Goal: Task Accomplishment & Management: Complete application form

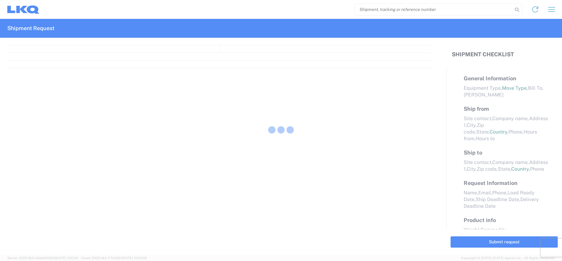
select select "FULL"
select select "LBS"
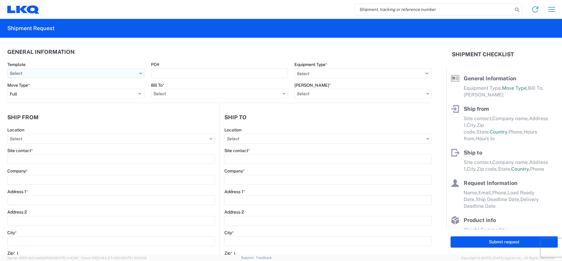
click at [106, 72] on input "Template" at bounding box center [75, 73] width 137 height 10
type input "1236"
click at [69, 108] on div "1236_Houston_3392_Huntington" at bounding box center [62, 110] width 107 height 10
type input "1236_Houston_3392_Huntington"
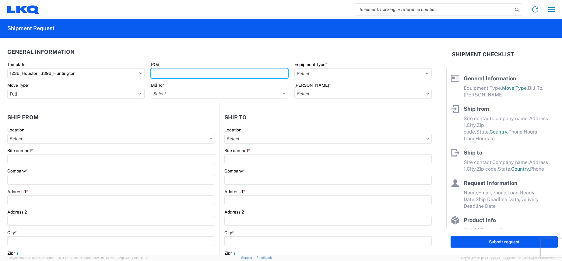
click at [204, 72] on input "PO#" at bounding box center [219, 73] width 137 height 10
select select
type input "Shipping"
type input "LKQ Pick Your Part - [GEOGRAPHIC_DATA]"
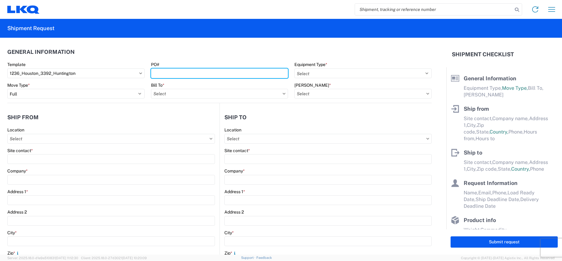
type input "[STREET_ADDRESS]"
type input "[GEOGRAPHIC_DATA]"
type input "77013"
type input "Receiving"
type input "Transmetco"
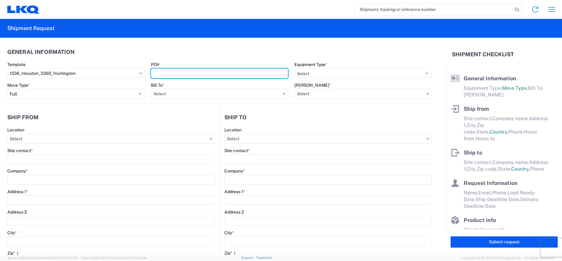
type input "[STREET_ADDRESS]"
type input "Huntington"
type input "46750"
type input "[DATE]"
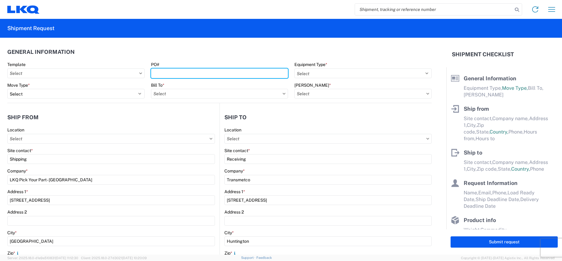
type textarea "Transmetco operates production 24/7 but only ships or receives on day shift"
type input "42000"
type input "Wheels"
type input "1"
type input "12"
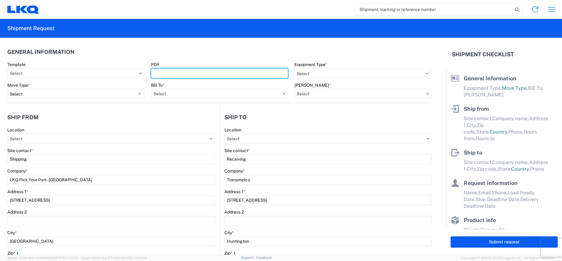
type input "12"
select select "IN"
select select "US"
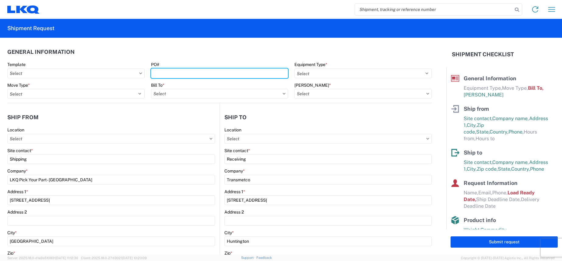
type input "3392 - Transmetco"
type input "1236 - LKQ Self Service - [GEOGRAPHIC_DATA]"
type input "3392-3015-50180-0000 - 3392 Freight In - Wheel Cores"
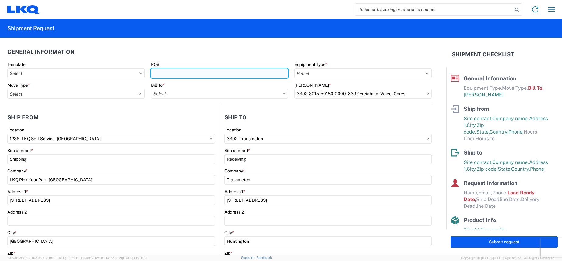
click at [181, 76] on input "PO#" at bounding box center [219, 73] width 137 height 10
type input "T31476"
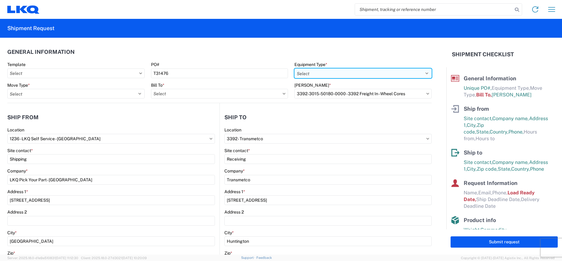
click at [314, 75] on select "Select 53’ Dry Van Flatbed Dropdeck (van) Lowboy (flatbed) Rail" at bounding box center [362, 73] width 137 height 10
select select "STDV"
click at [294, 68] on select "Select 53’ Dry Van Flatbed Dropdeck (van) Lowboy (flatbed) Rail" at bounding box center [362, 73] width 137 height 10
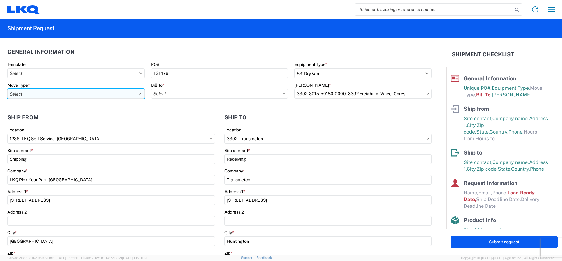
click at [117, 96] on select "Select Full Partial TL" at bounding box center [75, 94] width 137 height 10
select select "FULL"
click at [7, 89] on select "Select Full Partial TL" at bounding box center [75, 94] width 137 height 10
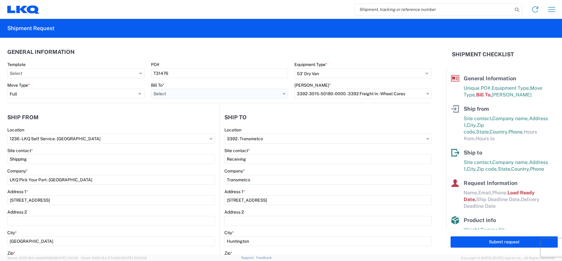
click at [184, 95] on input "Bill To *" at bounding box center [219, 94] width 137 height 10
type input "3392"
click at [195, 119] on div "3392 - Transmetco" at bounding box center [204, 121] width 107 height 10
type input "3392 - Transmetco"
click at [329, 91] on input "[PERSON_NAME] *" at bounding box center [362, 94] width 137 height 10
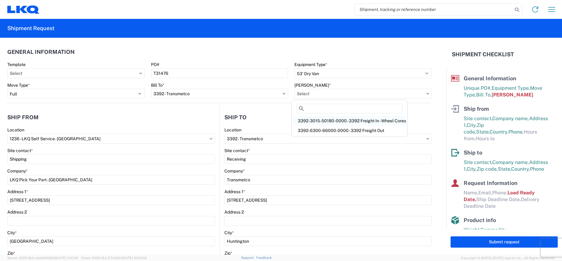
click at [345, 121] on div "3392-3015-50180-0000 - 3392 Freight In - Wheel Cores" at bounding box center [349, 121] width 113 height 10
type input "3392-3015-50180-0000 - 3392 Freight In - Wheel Cores"
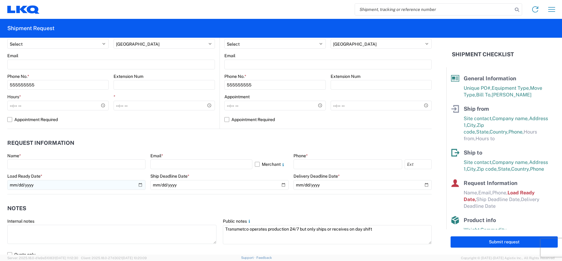
scroll to position [243, 0]
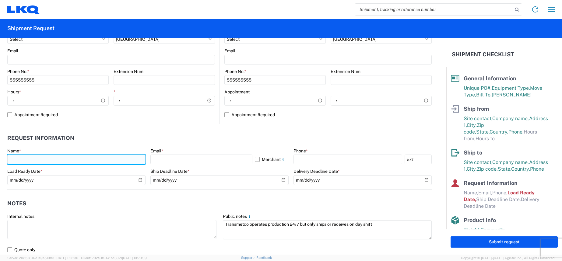
click at [50, 159] on input "text" at bounding box center [76, 160] width 138 height 10
type input "[PERSON_NAME]"
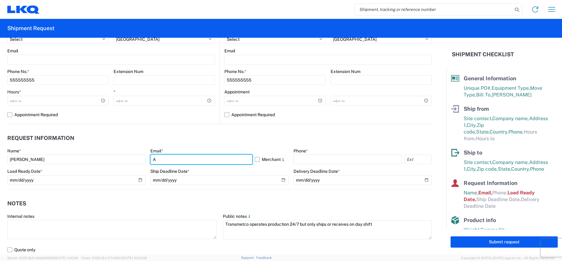
type input "[EMAIL_ADDRESS][DOMAIN_NAME]"
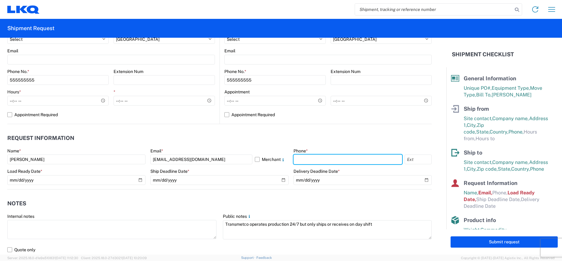
type input "3463642164"
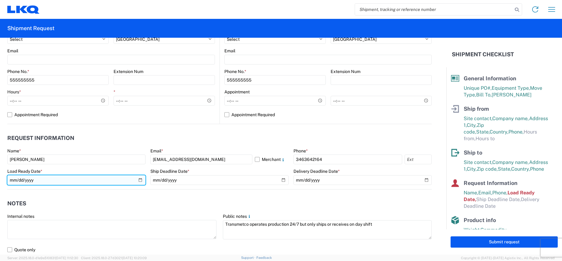
click at [140, 180] on input "[DATE]" at bounding box center [76, 180] width 138 height 10
type input "[DATE]"
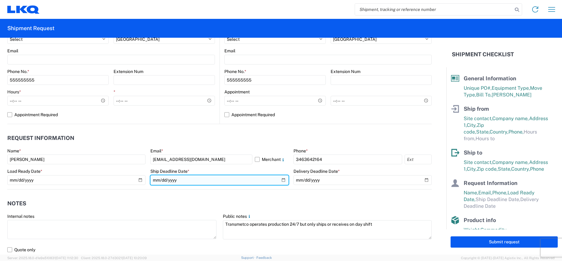
click at [282, 180] on input "date" at bounding box center [219, 180] width 138 height 10
type input "[DATE]"
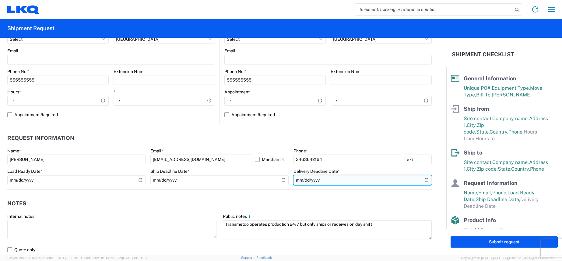
click at [316, 178] on input "date" at bounding box center [362, 180] width 138 height 10
click at [422, 180] on input "date" at bounding box center [362, 180] width 138 height 10
type input "[DATE]"
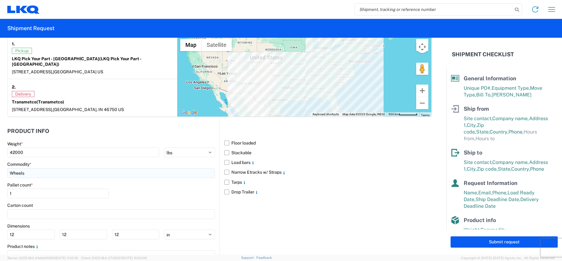
scroll to position [513, 0]
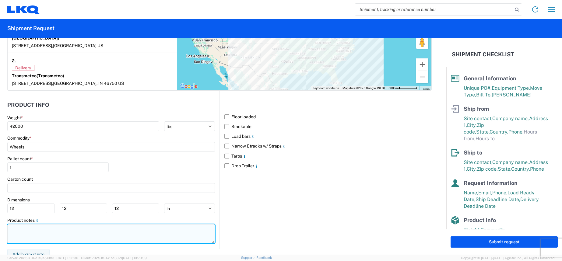
click at [82, 225] on textarea at bounding box center [111, 233] width 208 height 19
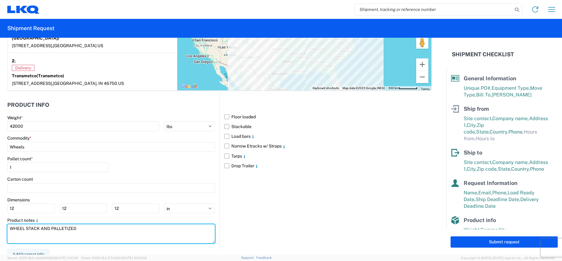
type textarea "WHEEL STACK AND PALLETIZED"
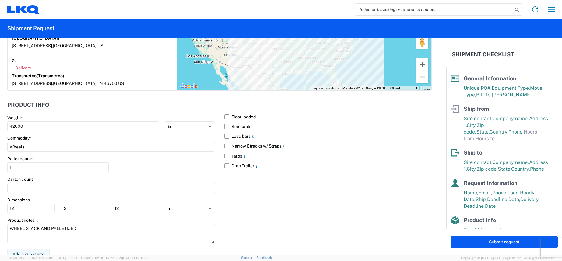
click at [225, 122] on label "Stackable" at bounding box center [327, 127] width 207 height 10
click at [0, 0] on input "Stackable" at bounding box center [0, 0] width 0 height 0
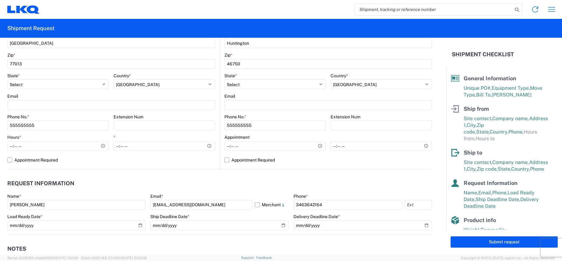
scroll to position [213, 0]
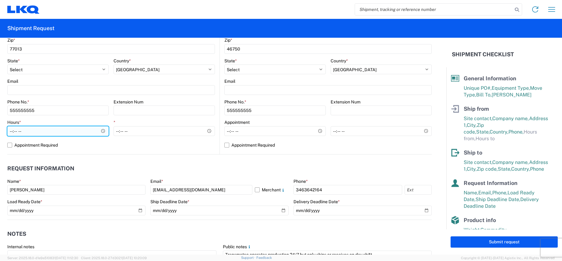
click at [100, 131] on input "Hours *" at bounding box center [57, 131] width 101 height 10
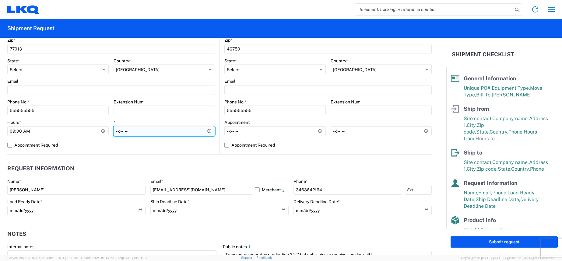
type input "09:00"
click at [133, 128] on input "*" at bounding box center [164, 131] width 101 height 10
type input "12:00"
click at [172, 144] on label "Appointment Required" at bounding box center [111, 145] width 208 height 10
click at [0, 0] on input "Appointment Required" at bounding box center [0, 0] width 0 height 0
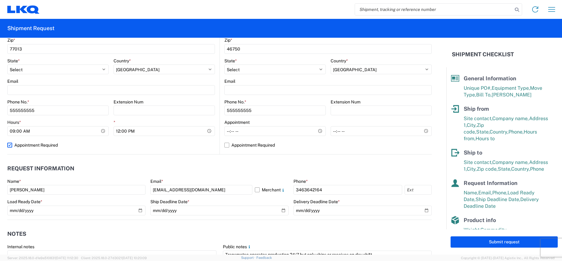
select select "US"
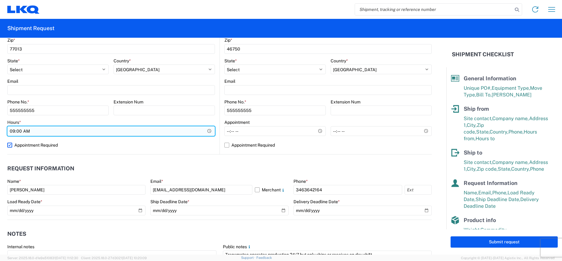
click at [183, 133] on input "09:00" at bounding box center [111, 131] width 208 height 10
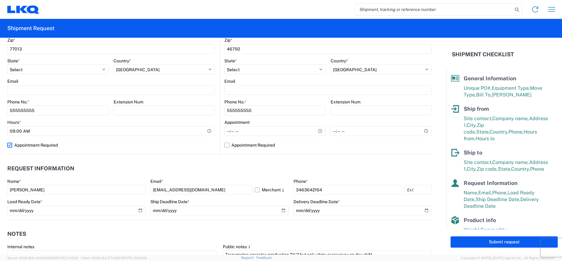
click at [11, 145] on label "Appointment Required" at bounding box center [111, 145] width 208 height 10
click at [0, 0] on input "Appointment Required" at bounding box center [0, 0] width 0 height 0
select select "US"
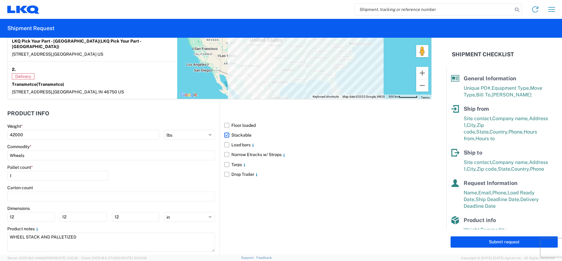
scroll to position [513, 0]
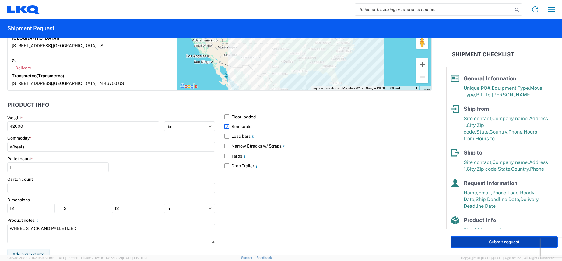
click at [507, 243] on button "Submit request" at bounding box center [503, 241] width 107 height 11
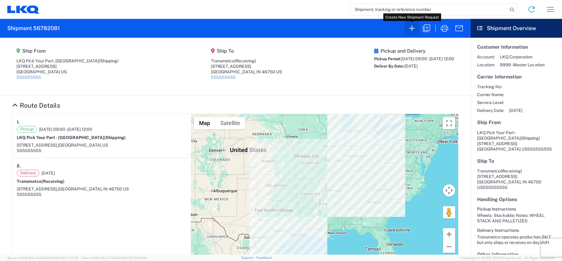
click at [411, 27] on icon "button" at bounding box center [412, 28] width 10 height 10
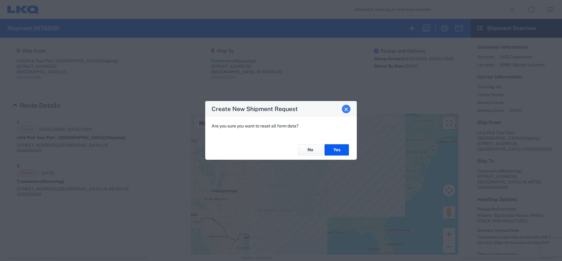
click at [347, 109] on span "Close" at bounding box center [346, 109] width 4 height 4
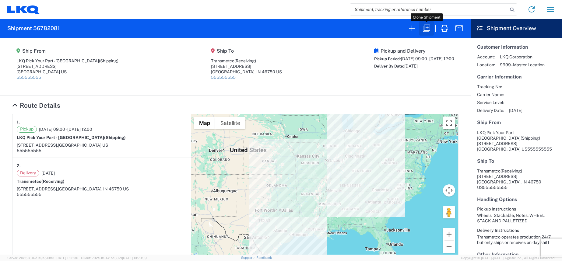
click at [424, 28] on icon "button" at bounding box center [426, 28] width 7 height 7
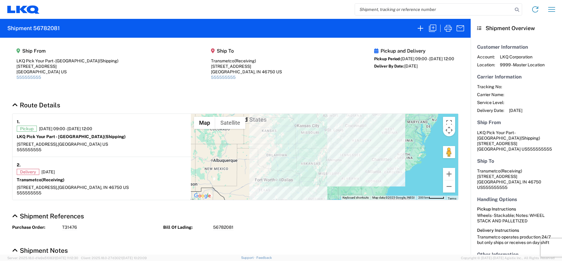
select select "FULL"
select select "LBS"
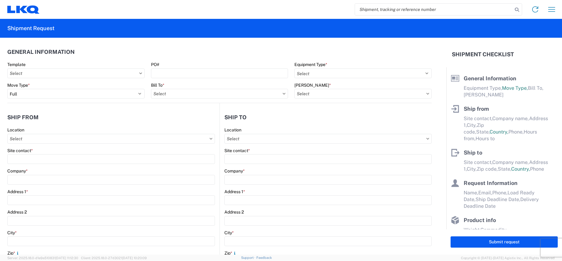
select select "STDV"
type input "Shipping"
type input "LKQ Pick Your Part - [GEOGRAPHIC_DATA]"
type input "[STREET_ADDRESS]"
type input "[GEOGRAPHIC_DATA]"
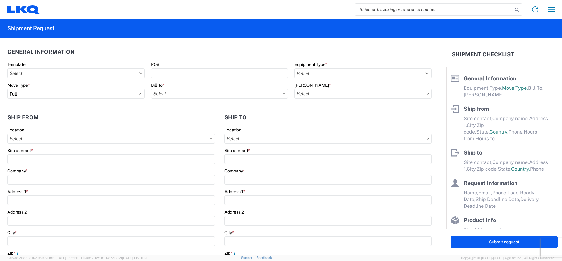
type input "77013"
type input "Receiving"
type input "Transmetco"
type input "[STREET_ADDRESS]"
type input "Huntington"
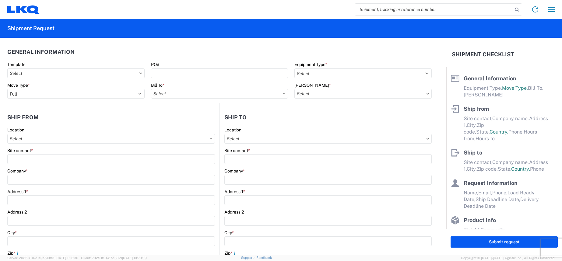
type input "46750"
type input "[PERSON_NAME]"
type input "[EMAIL_ADDRESS][DOMAIN_NAME]"
type input "3463642164"
type input "[DATE]"
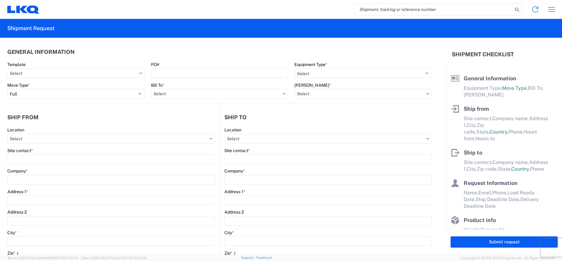
type input "[DATE]"
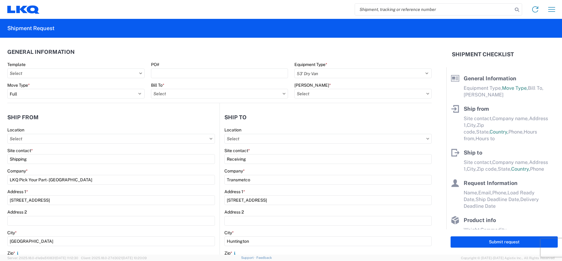
type textarea "Transmetco operates production 24/7 but only ships or receives on day shift"
type input "42000"
type input "Wheels"
type input "1"
type input "0"
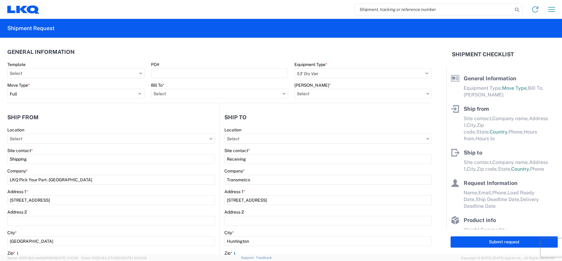
type input "144"
select select "IN"
type textarea "WHEEL STACK AND PALLETIZED"
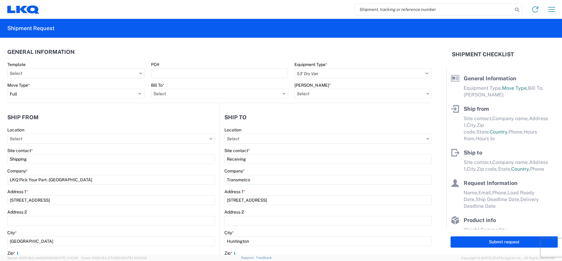
select select "US"
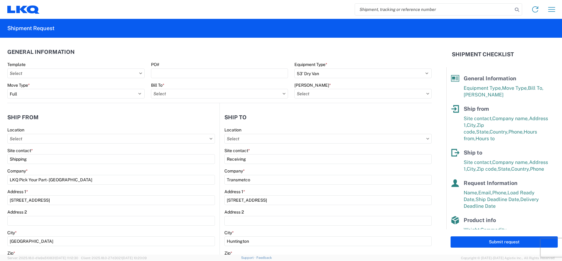
type input "3392-3015-50180-0000 - 3392 Freight In - Wheel Cores"
type input "1236 - LKQ Self Service - [GEOGRAPHIC_DATA]"
type input "3392 - Transmetco"
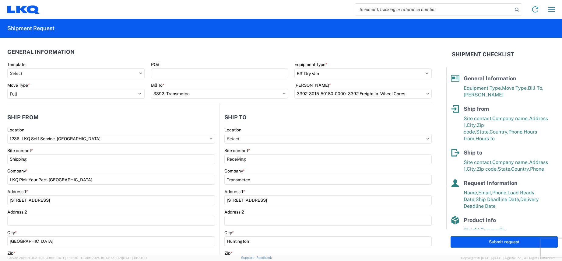
type input "3392 - Transmetco"
click at [99, 76] on input "Template" at bounding box center [75, 73] width 137 height 10
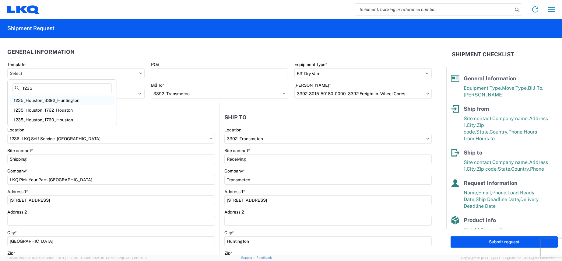
type input "1235"
click at [72, 98] on div "1235_Houston_3392_Huntington" at bounding box center [62, 101] width 107 height 10
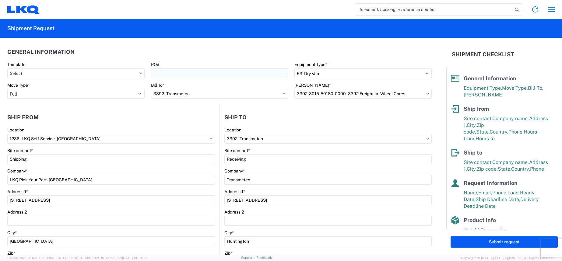
type input "1235_Houston_3392_Huntington"
click at [167, 72] on input "PO#" at bounding box center [219, 73] width 137 height 10
select select
type input "LKQ Pick Your Part - [GEOGRAPHIC_DATA]"
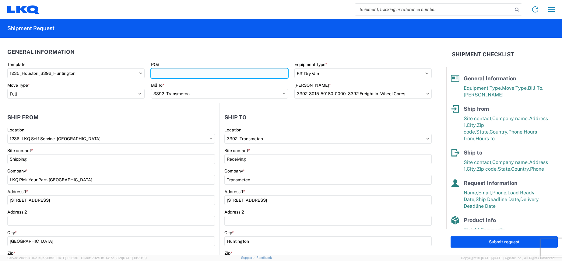
type input "[STREET_ADDRESS]"
type input "77038"
type input "[DATE]"
type input "1"
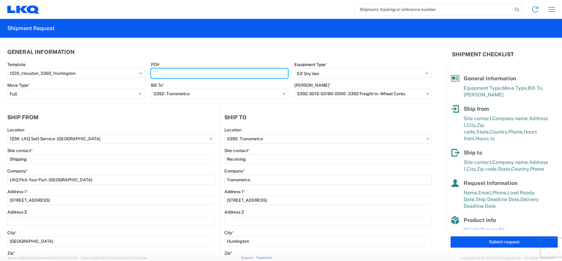
type input "1"
select select "IN"
select select "US"
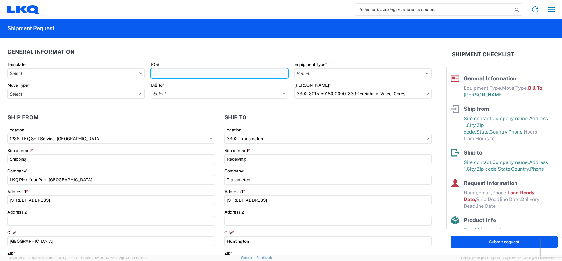
type input "1235 - LKQ Self Service - [GEOGRAPHIC_DATA]"
type input "t"
type input "T31475"
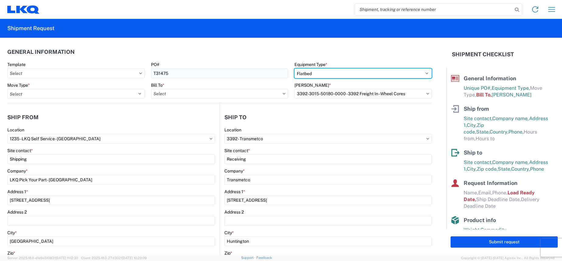
select select "STDV"
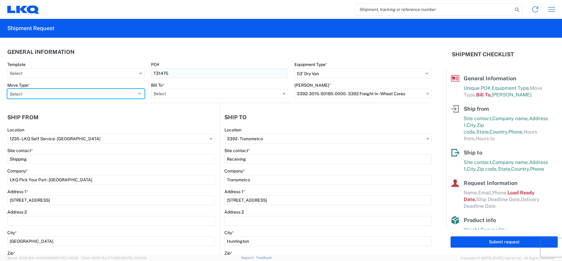
select select "FULL"
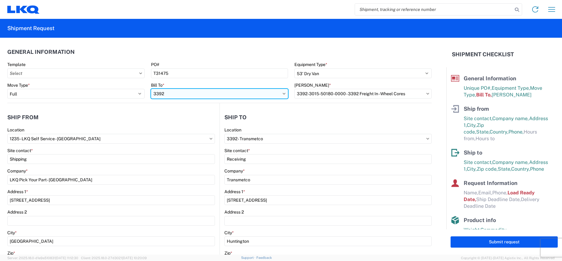
type input "3392"
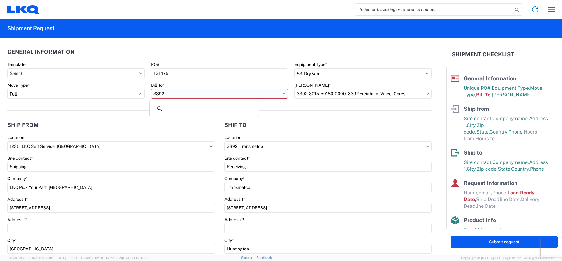
click at [281, 95] on input "3392" at bounding box center [219, 94] width 137 height 10
click at [287, 113] on agx-shipment-stop-widget-v2 "Ship to 3392 Location 3392 - Transmetco Site contact * Receiving Company * Tran…" at bounding box center [325, 243] width 212 height 264
click at [283, 95] on input "3392" at bounding box center [219, 94] width 137 height 10
click at [279, 95] on input "3392" at bounding box center [219, 94] width 137 height 10
click at [248, 94] on input "3392" at bounding box center [219, 94] width 137 height 10
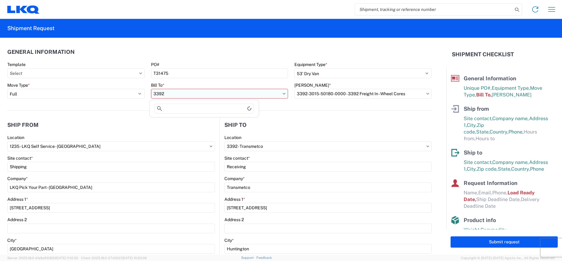
type input "\"
click at [255, 95] on input "3392" at bounding box center [219, 94] width 137 height 10
click at [198, 93] on input "3392" at bounding box center [219, 94] width 137 height 10
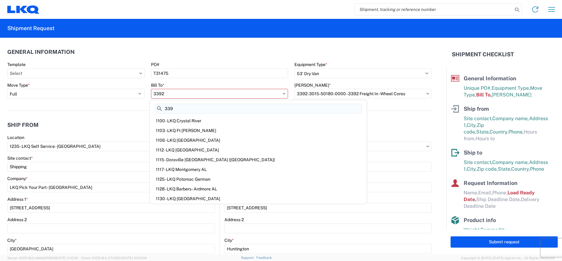
type input "339"
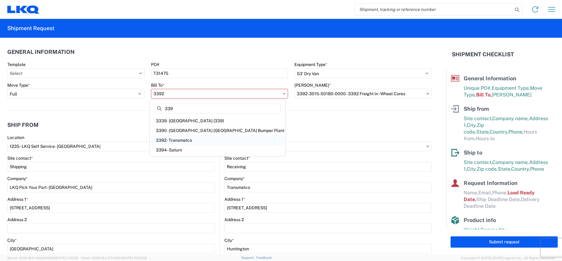
click at [177, 143] on div "3392 - Transmetco" at bounding box center [217, 140] width 133 height 10
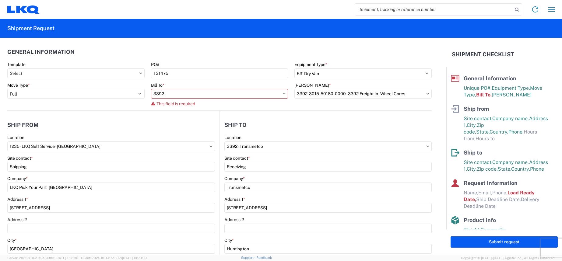
type input "3392 - Transmetco"
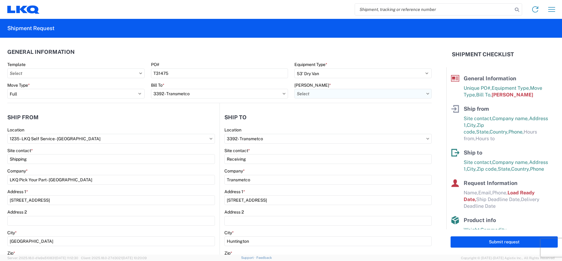
click at [333, 96] on input "[PERSON_NAME] *" at bounding box center [362, 94] width 137 height 10
click at [334, 118] on div "3392-3015-50180-0000 - 3392 Freight In - Wheel Cores" at bounding box center [349, 121] width 113 height 10
type input "3392-3015-50180-0000 - 3392 Freight In - Wheel Cores"
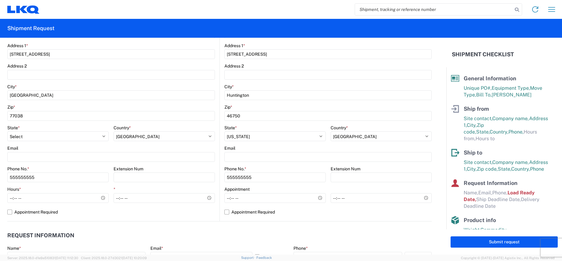
scroll to position [183, 0]
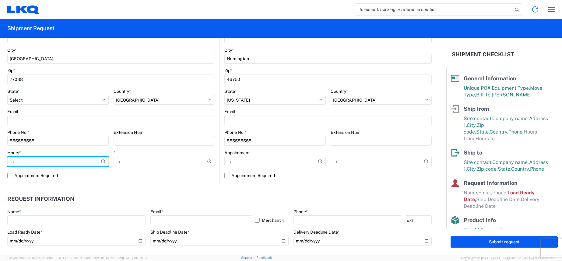
click at [40, 165] on input "Hours *" at bounding box center [57, 162] width 101 height 10
type input "09:00"
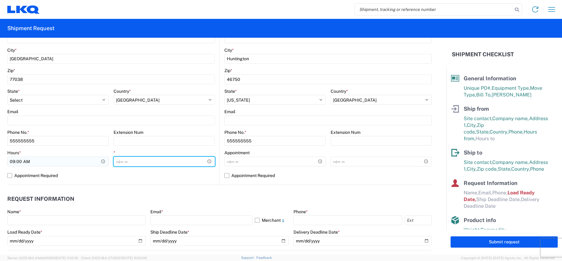
type input "12:00"
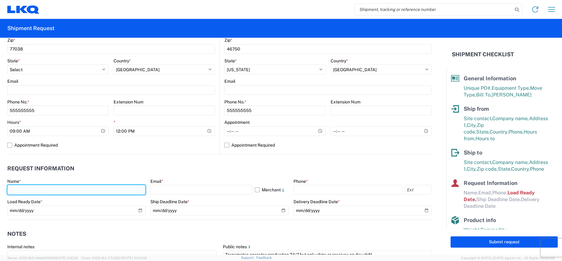
click at [33, 189] on input "text" at bounding box center [76, 190] width 138 height 10
type input "M"
type input "[PERSON_NAME]"
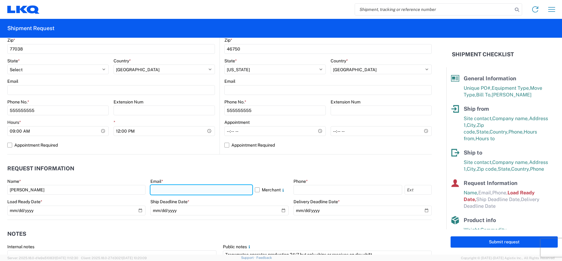
click at [159, 190] on input "text" at bounding box center [201, 190] width 102 height 10
type input "[EMAIL_ADDRESS][DOMAIN_NAME]"
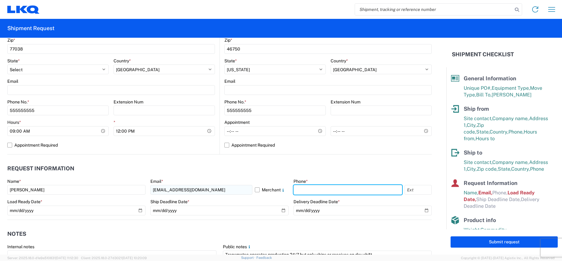
type input "3466694113"
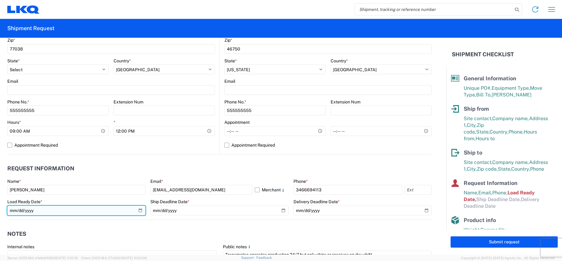
click at [98, 212] on input "[DATE]" at bounding box center [76, 211] width 138 height 10
click at [139, 211] on input "[DATE]" at bounding box center [76, 211] width 138 height 10
type input "[DATE]"
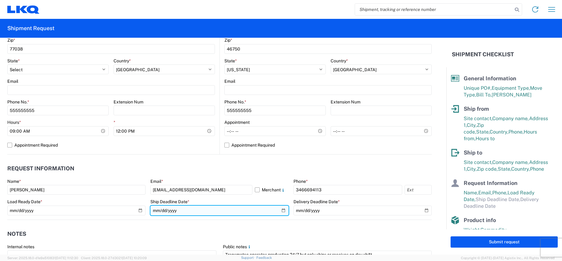
click at [201, 208] on input "date" at bounding box center [219, 211] width 138 height 10
click at [278, 209] on input "date" at bounding box center [219, 211] width 138 height 10
type input "[DATE]"
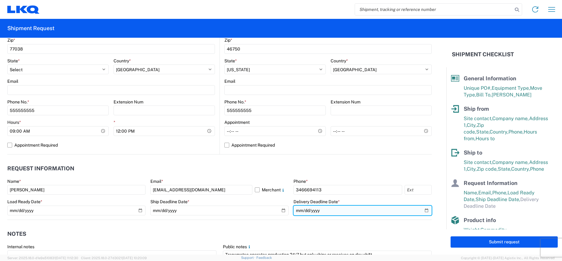
click at [420, 209] on input "date" at bounding box center [362, 211] width 138 height 10
type input "[DATE]"
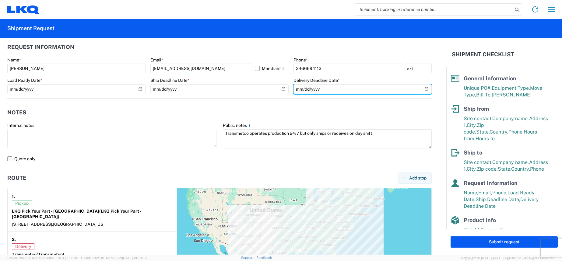
scroll to position [335, 0]
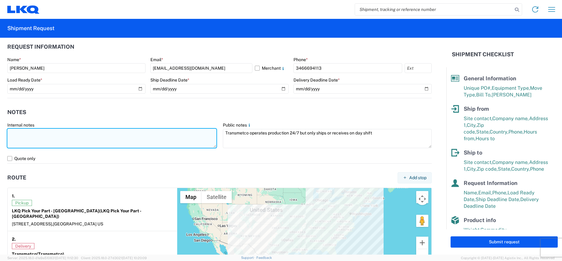
click at [55, 141] on textarea at bounding box center [111, 138] width 209 height 19
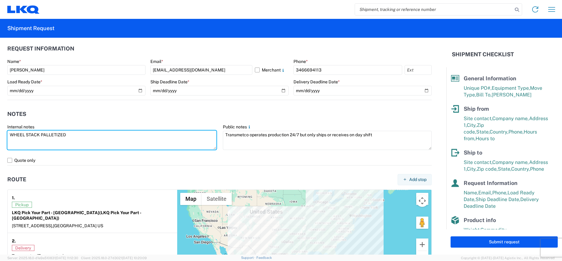
scroll to position [331, 0]
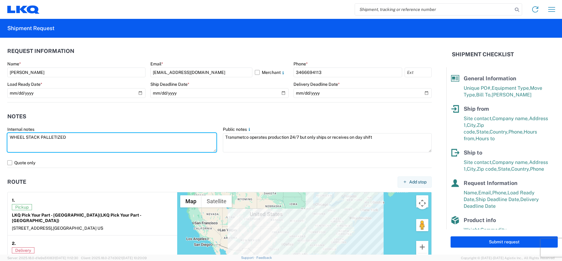
drag, startPoint x: 70, startPoint y: 140, endPoint x: -2, endPoint y: 136, distance: 72.9
click at [0, 136] on html "Home Shipment request Shipment tracking Shipment Request General Information Te…" at bounding box center [281, 130] width 562 height 261
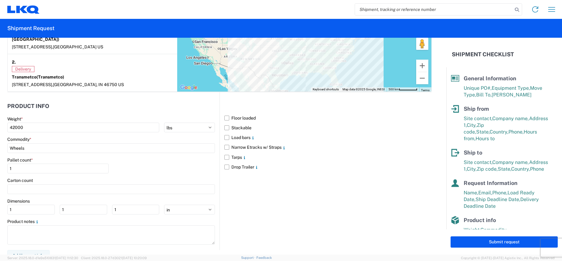
scroll to position [513, 0]
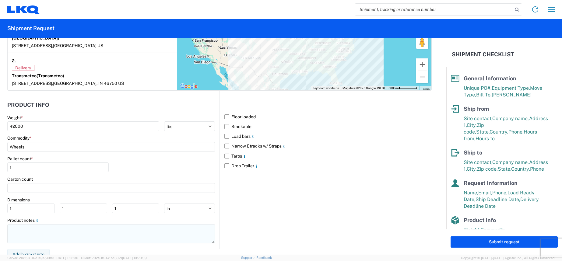
type textarea "WHEEL STACK PALLETIZED"
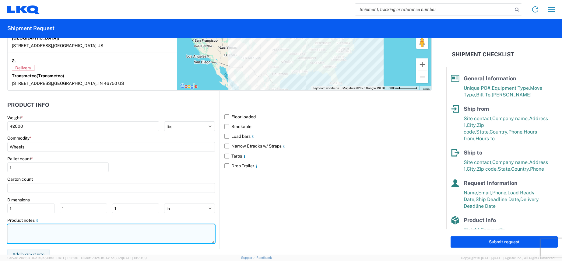
paste textarea "WHEEL STACK PALLETIZED"
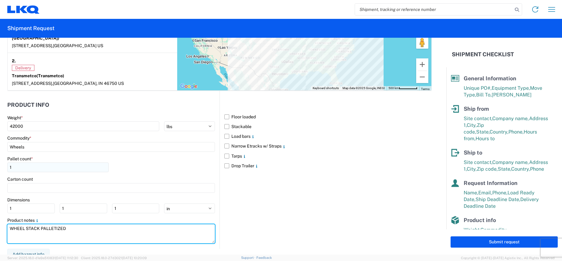
type textarea "WHEEL STACK PALLETIZED"
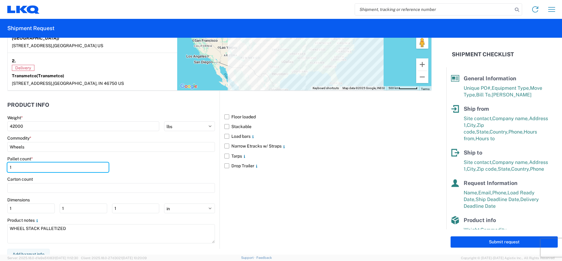
drag, startPoint x: 16, startPoint y: 163, endPoint x: 6, endPoint y: 163, distance: 10.0
click at [6, 163] on form "General Information Template PO# T31475 Equipment Type * Select 53’ Dry Van Fla…" at bounding box center [223, 146] width 446 height 217
type input "40"
click at [245, 180] on div "Floor loaded Stackable Load bars Narrow Etracks w/ Straps Tarps Drop Trailer" at bounding box center [325, 170] width 212 height 158
click at [225, 122] on label "Stackable" at bounding box center [327, 127] width 207 height 10
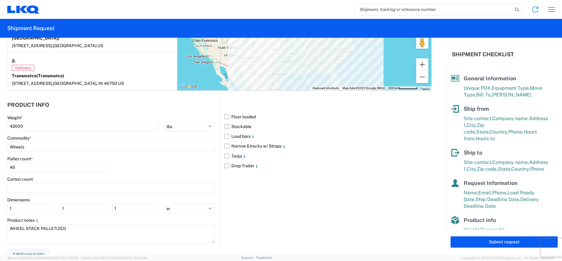
click at [0, 0] on input "Stackable" at bounding box center [0, 0] width 0 height 0
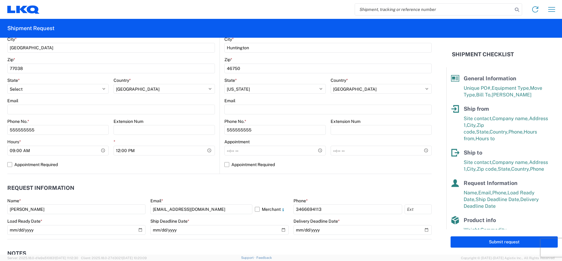
scroll to position [178, 0]
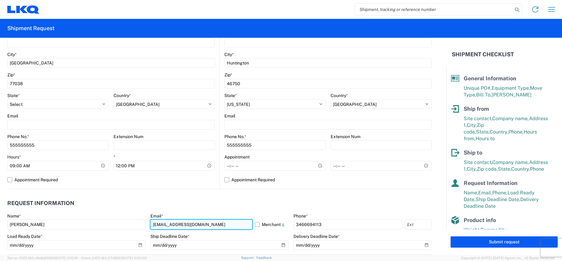
click at [226, 222] on input "[EMAIL_ADDRESS][DOMAIN_NAME]" at bounding box center [201, 225] width 102 height 10
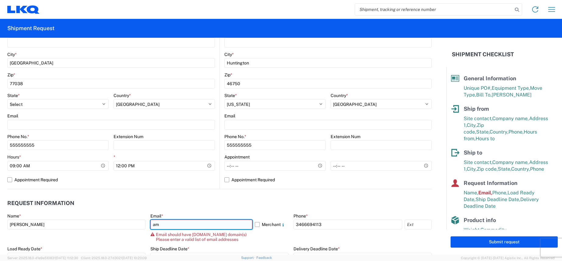
type input "a"
type input "[EMAIL_ADDRESS][DOMAIN_NAME]"
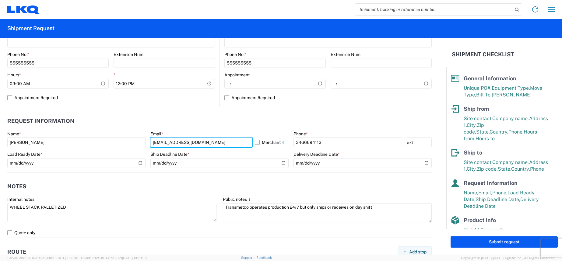
scroll to position [270, 0]
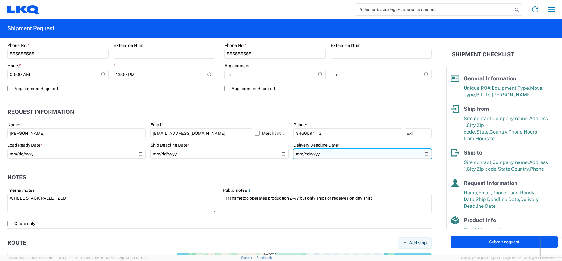
click at [421, 154] on input "[DATE]" at bounding box center [362, 154] width 138 height 10
type input "[DATE]"
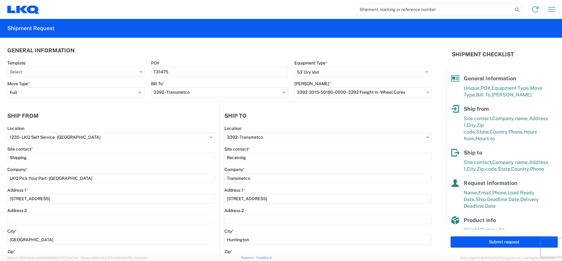
scroll to position [0, 0]
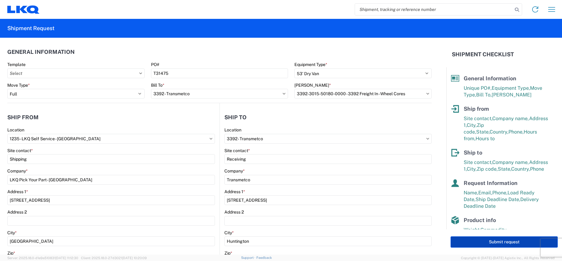
click at [496, 243] on button "Submit request" at bounding box center [503, 241] width 107 height 11
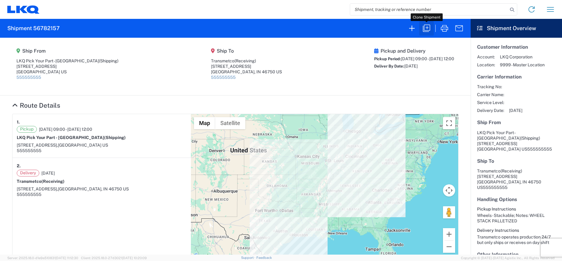
click at [426, 27] on icon "button" at bounding box center [427, 28] width 10 height 10
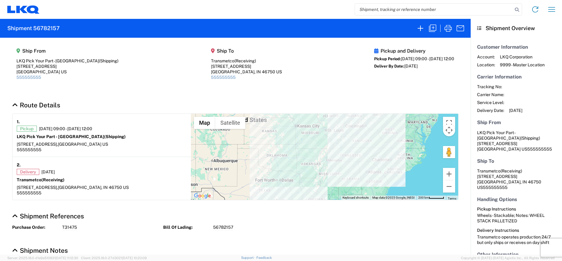
select select "FULL"
select select "LBS"
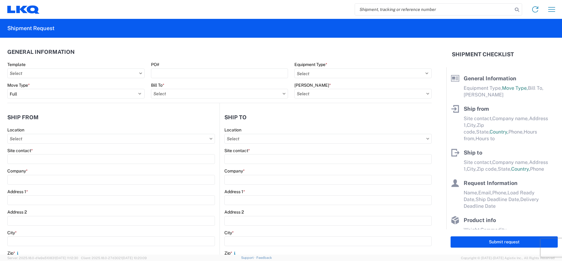
select select "STDV"
type input "Shipping"
type input "LKQ Pick Your Part - [GEOGRAPHIC_DATA]"
type input "[STREET_ADDRESS]"
type input "[GEOGRAPHIC_DATA]"
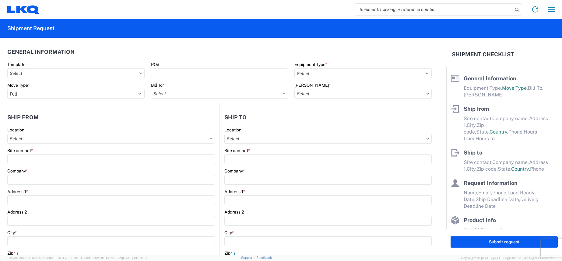
type input "77038"
type input "Receiving"
type input "Transmetco"
type input "[STREET_ADDRESS]"
type input "Huntington"
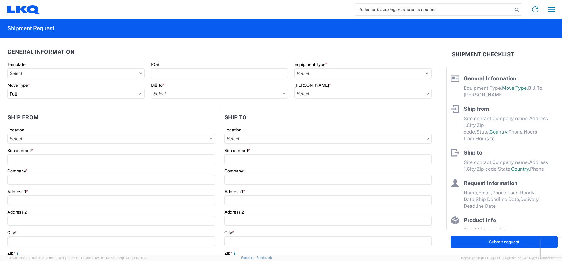
type input "46750"
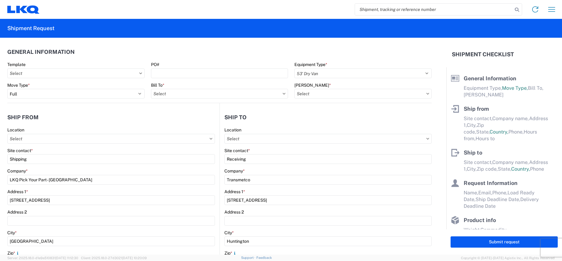
type input "[PERSON_NAME]"
type input "[EMAIL_ADDRESS][DOMAIN_NAME]"
type input "3466694113"
type input "[DATE]"
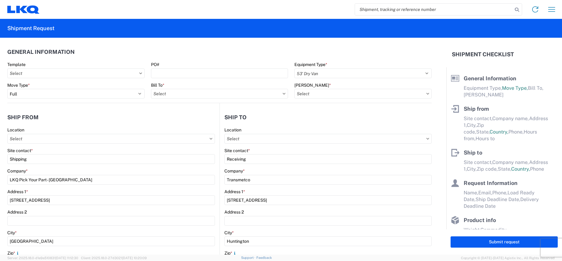
type input "[DATE]"
type textarea "WHEEL STACK PALLETIZED"
type textarea "Transmetco operates production 24/7 but only ships or receives on day shift"
type input "42000"
type input "Wheels"
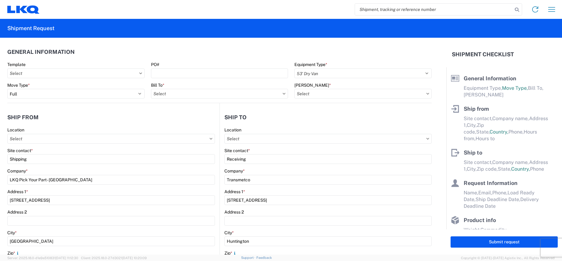
type input "40"
type input "0"
type input "12"
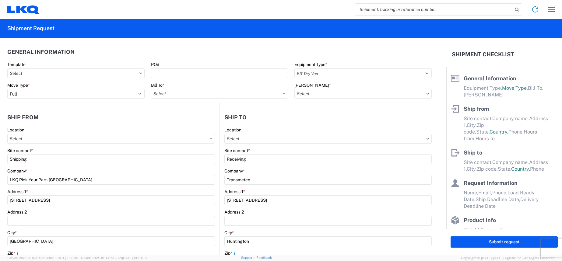
select select "IN"
type textarea "WHEEL STACK PALLETIZED"
select select "US"
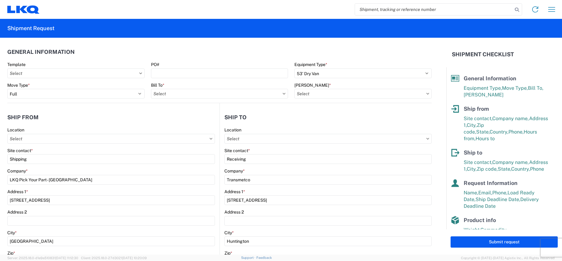
type input "3392 - Transmetco"
type input "3392-3015-50180-0000 - 3392 Freight In - Wheel Cores"
type input "1235 - LKQ Self Service - [GEOGRAPHIC_DATA]"
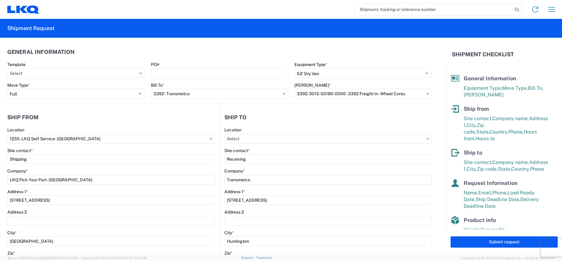
type input "3392 - Transmetco"
click at [93, 75] on input "Template" at bounding box center [75, 73] width 137 height 10
type input "1239"
click at [73, 109] on div "1239_Houston_3392_Huntington" at bounding box center [62, 110] width 107 height 10
type input "1239_Houston_3392_Huntington"
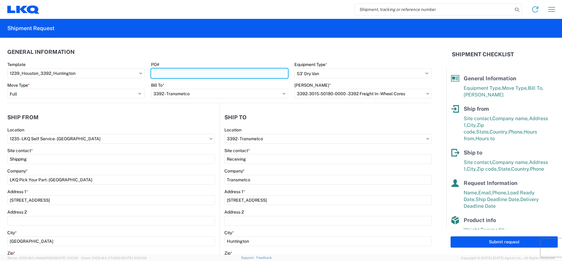
click at [175, 74] on input "PO#" at bounding box center [219, 73] width 137 height 10
select select
type input "LKQ Pick Your Part - [PERSON_NAME]"
type input "[STREET_ADDRESS][PERSON_NAME]"
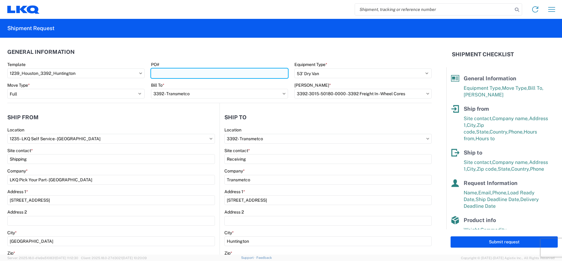
type input "77045"
type input "[DATE]"
type input "1"
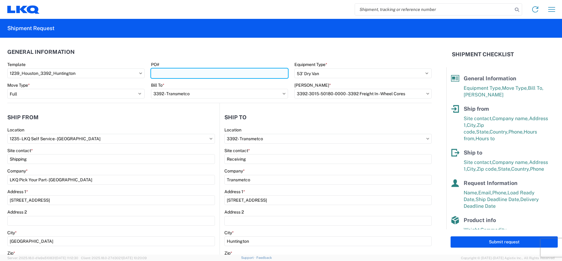
type input "1"
select select "[GEOGRAPHIC_DATA]"
select select "IN"
type input "1239 - LKQ Self Service - [GEOGRAPHIC_DATA]"
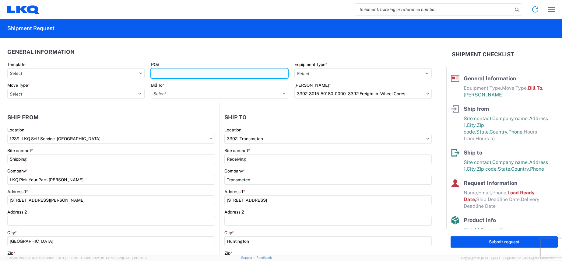
click at [175, 74] on input "PO#" at bounding box center [219, 73] width 137 height 10
type input "T31477"
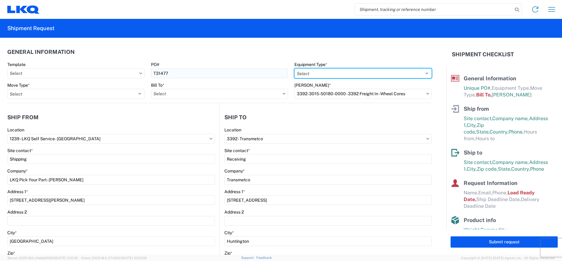
select select "STDV"
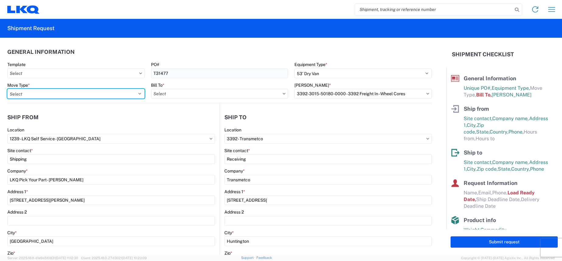
select select "FULL"
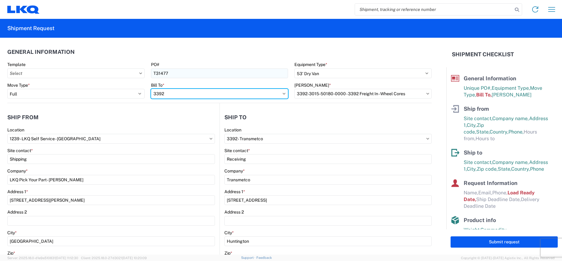
type input "3392"
click at [280, 96] on input "3392" at bounding box center [219, 94] width 137 height 10
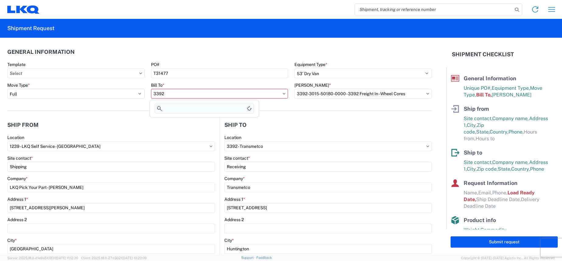
click at [190, 109] on input at bounding box center [204, 109] width 99 height 10
click at [266, 98] on input "3392" at bounding box center [219, 94] width 137 height 10
click at [243, 95] on input "3392" at bounding box center [219, 94] width 137 height 10
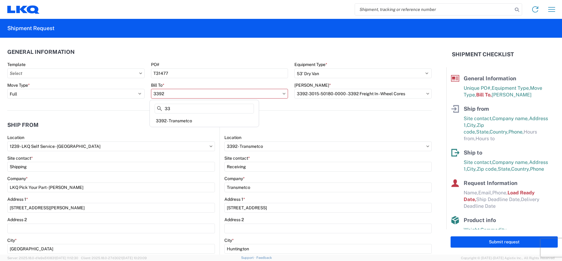
type input "3"
click at [186, 121] on div "3392 - Transmetco" at bounding box center [204, 121] width 107 height 10
type input "3392 - Transmetco"
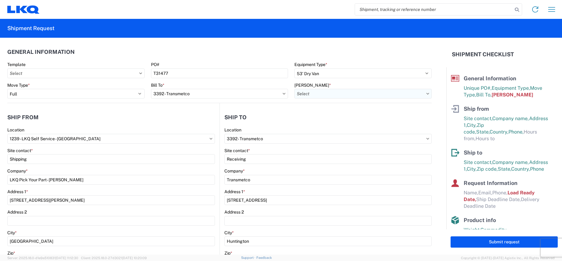
click at [337, 91] on input "[PERSON_NAME] *" at bounding box center [362, 94] width 137 height 10
click at [322, 120] on div "3392-3015-50180-0000 - 3392 Freight In - Wheel Cores" at bounding box center [349, 121] width 113 height 10
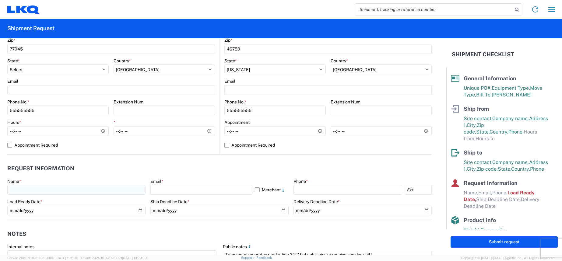
scroll to position [243, 0]
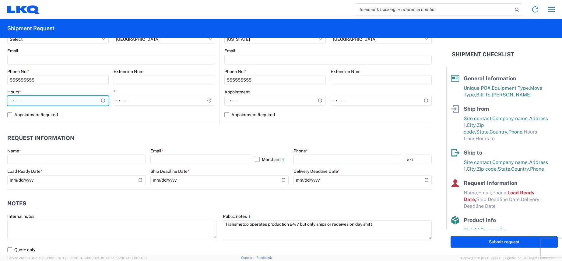
click at [68, 102] on input "Hours *" at bounding box center [57, 101] width 101 height 10
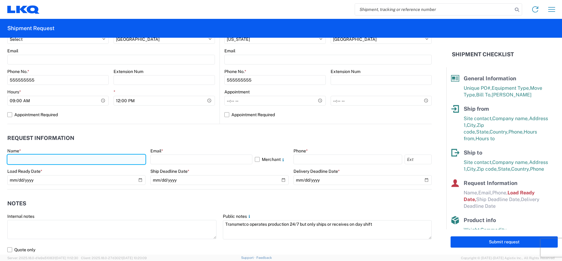
click at [49, 159] on input "text" at bounding box center [76, 160] width 138 height 10
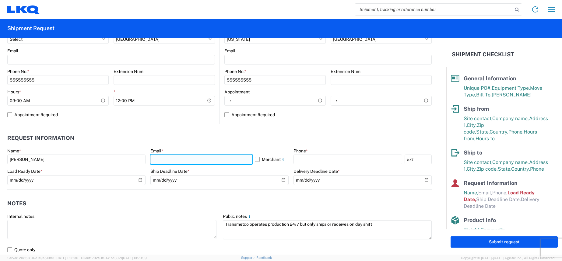
click at [163, 156] on input "text" at bounding box center [201, 160] width 102 height 10
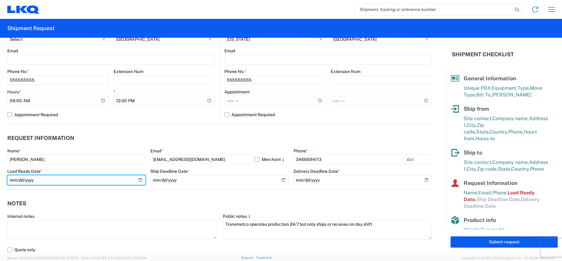
click at [140, 180] on input "[DATE]" at bounding box center [76, 180] width 138 height 10
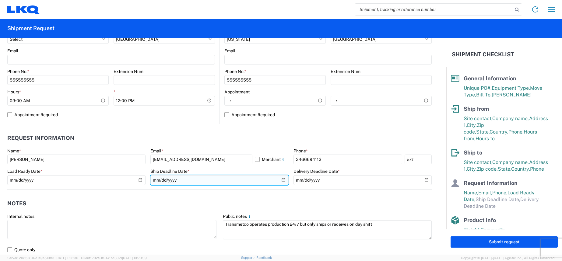
click at [279, 180] on input "date" at bounding box center [219, 180] width 138 height 10
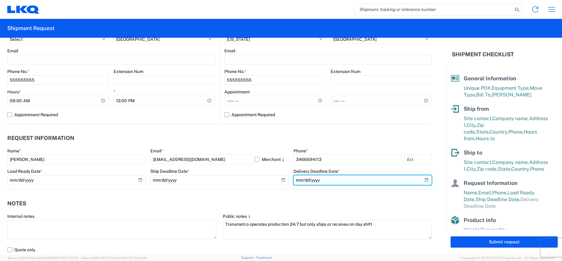
click at [422, 179] on input "date" at bounding box center [362, 180] width 138 height 10
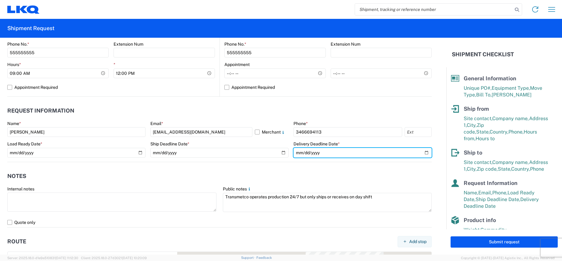
scroll to position [304, 0]
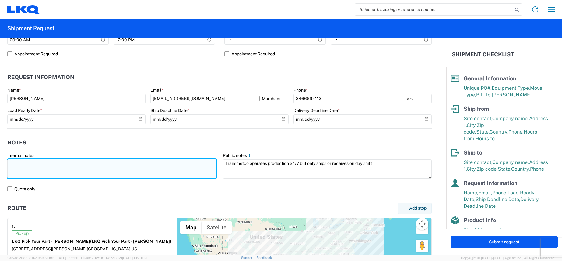
click at [112, 166] on textarea at bounding box center [111, 168] width 209 height 19
drag, startPoint x: 112, startPoint y: 166, endPoint x: 64, endPoint y: 163, distance: 48.1
click at [64, 163] on textarea at bounding box center [111, 168] width 209 height 19
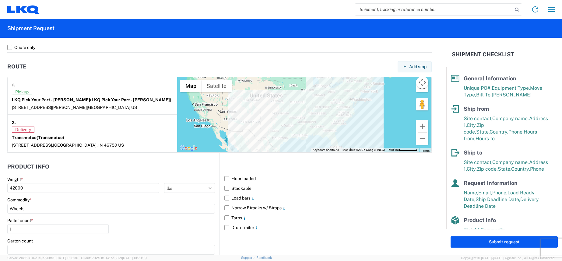
scroll to position [457, 0]
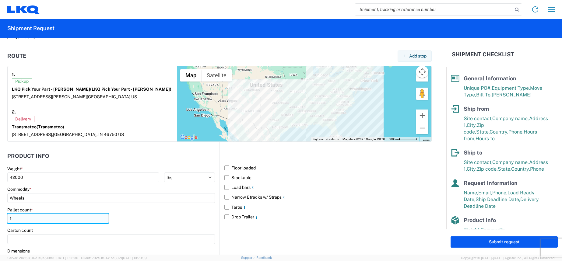
drag, startPoint x: 21, startPoint y: 218, endPoint x: 8, endPoint y: 218, distance: 12.8
click at [8, 218] on input "1" at bounding box center [57, 219] width 101 height 10
click at [224, 179] on label "Stackable" at bounding box center [327, 178] width 207 height 10
click at [0, 0] on input "Stackable" at bounding box center [0, 0] width 0 height 0
click at [224, 168] on label "Floor loaded" at bounding box center [327, 168] width 207 height 10
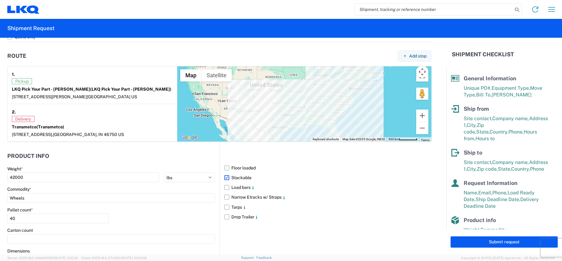
click at [0, 0] on input "Floor loaded" at bounding box center [0, 0] width 0 height 0
click at [224, 178] on label "Stackable" at bounding box center [327, 178] width 207 height 10
click at [0, 0] on input "Stackable" at bounding box center [0, 0] width 0 height 0
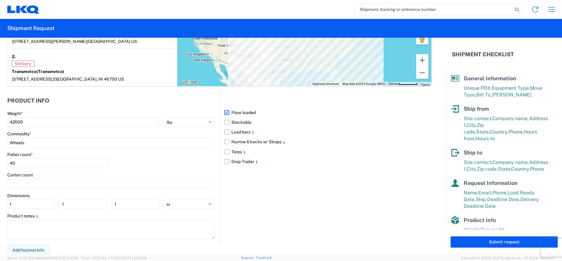
scroll to position [513, 0]
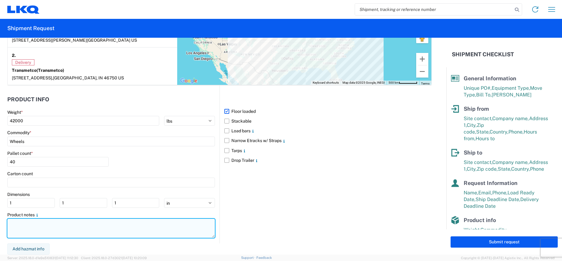
click at [56, 223] on textarea at bounding box center [111, 228] width 208 height 19
click at [106, 225] on textarea "STACKED AND PALLETIZED" at bounding box center [111, 228] width 208 height 19
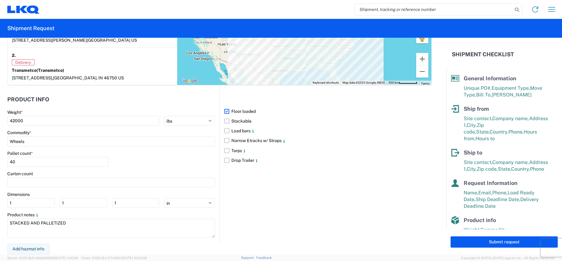
click at [224, 120] on label "Stackable" at bounding box center [327, 121] width 207 height 10
click at [0, 0] on input "Stackable" at bounding box center [0, 0] width 0 height 0
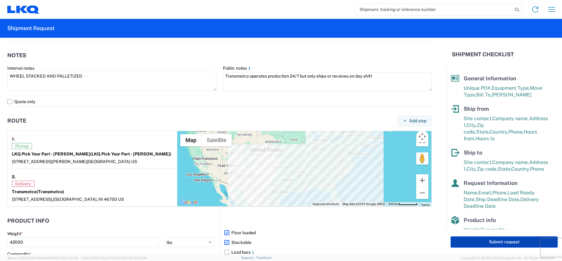
scroll to position [391, 0]
click at [478, 243] on button "Submit request" at bounding box center [503, 241] width 107 height 11
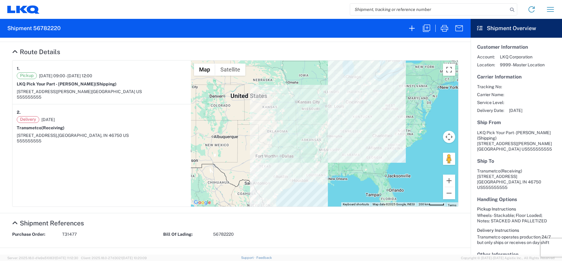
scroll to position [61, 0]
